Goal: Check status: Check status

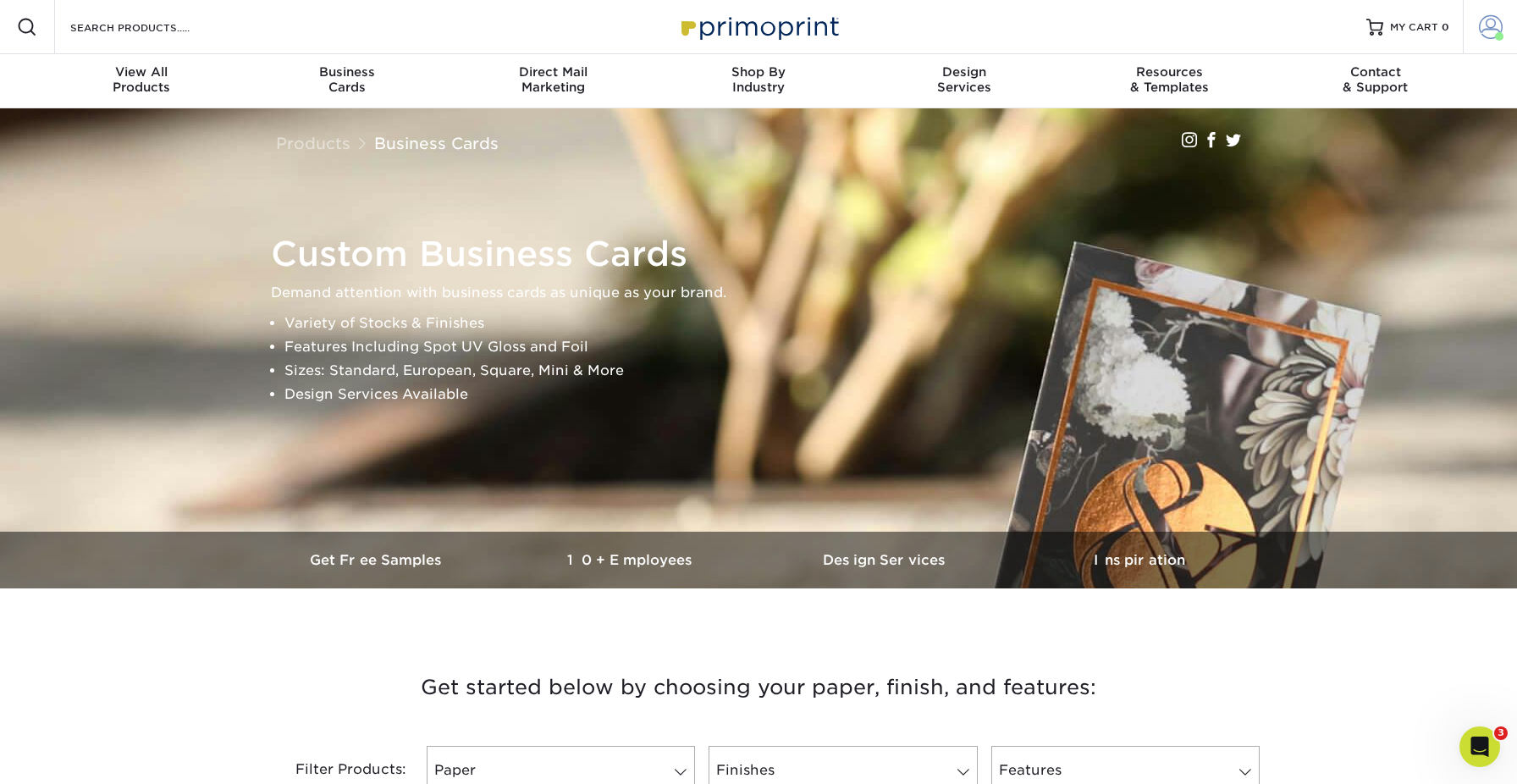
click at [1488, 20] on span at bounding box center [1491, 27] width 24 height 24
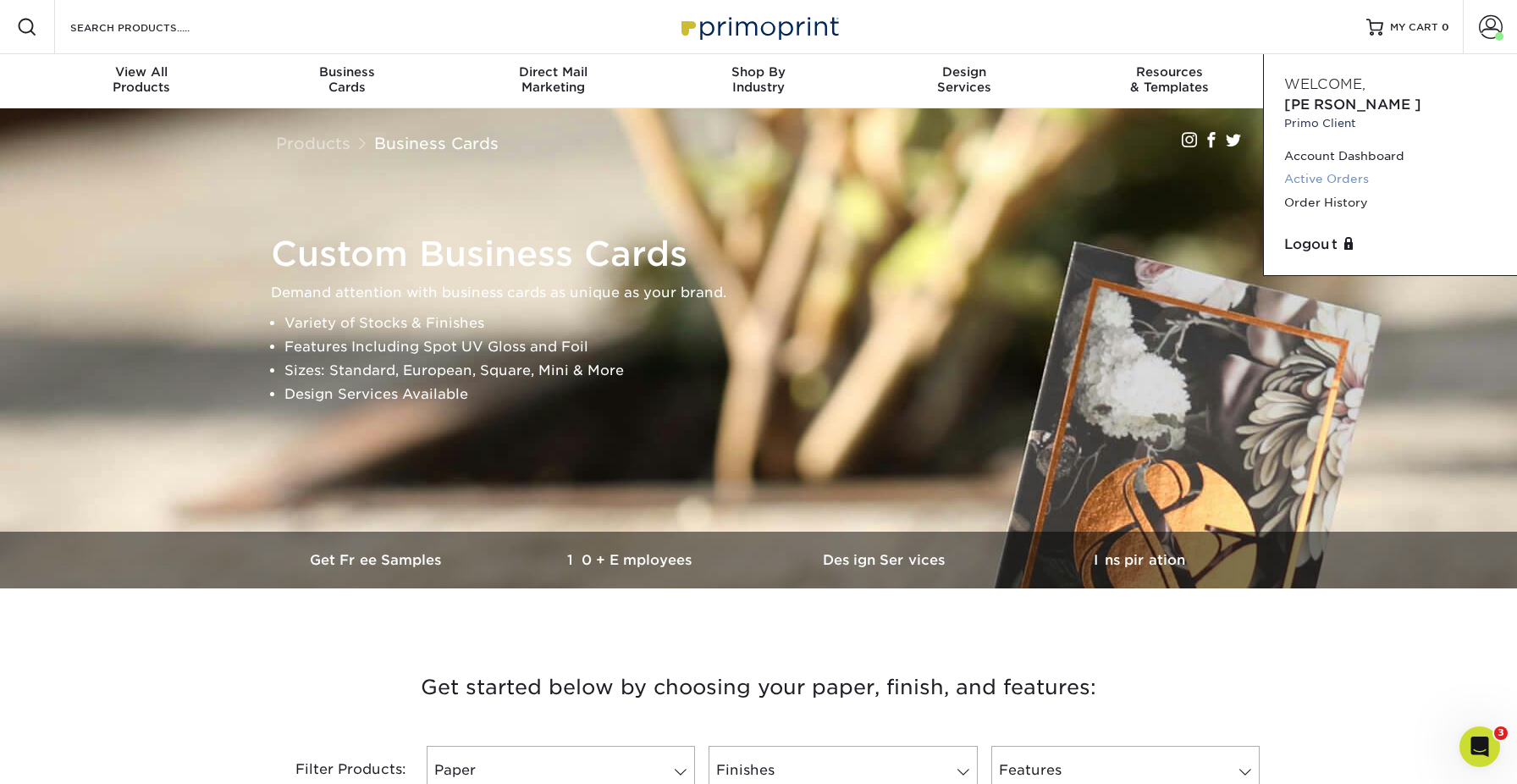
click at [1364, 167] on link "Active Orders" at bounding box center [1390, 178] width 213 height 23
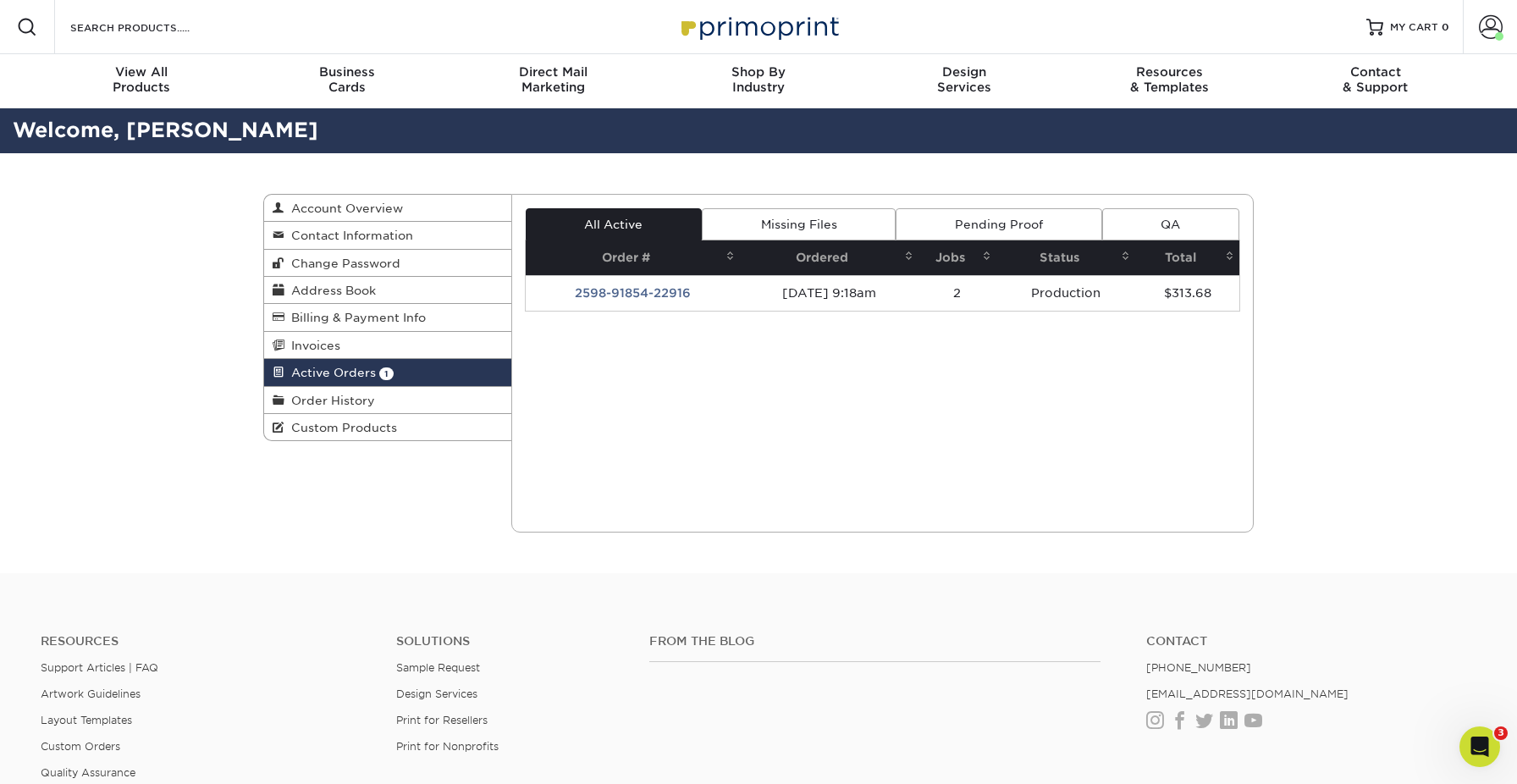
click at [1063, 294] on td "Production" at bounding box center [1066, 293] width 140 height 36
